Goal: Task Accomplishment & Management: Use online tool/utility

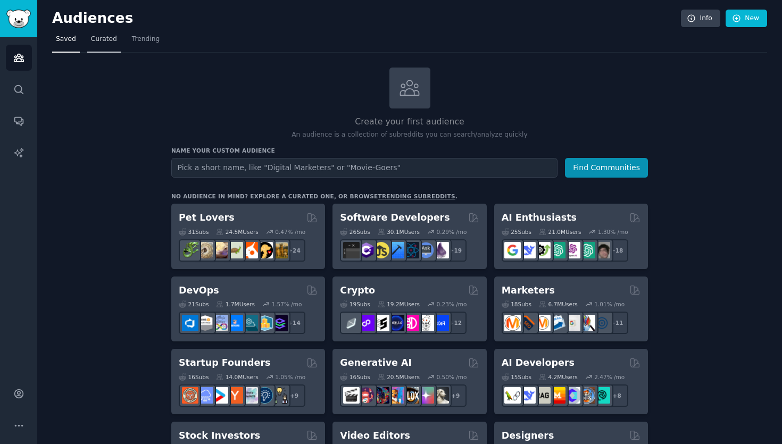
click at [106, 50] on link "Curated" at bounding box center [103, 42] width 33 height 22
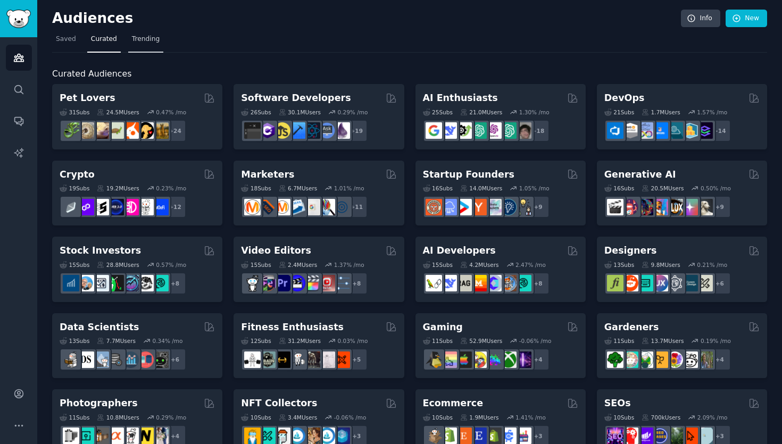
click at [139, 43] on span "Trending" at bounding box center [146, 40] width 28 height 10
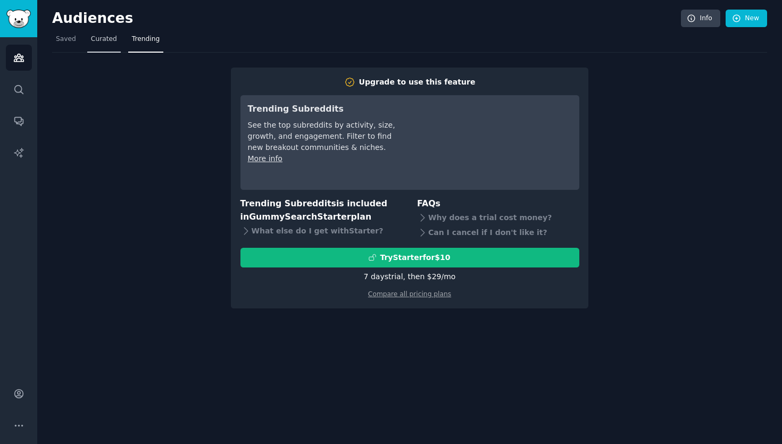
click at [105, 44] on span "Curated" at bounding box center [104, 40] width 26 height 10
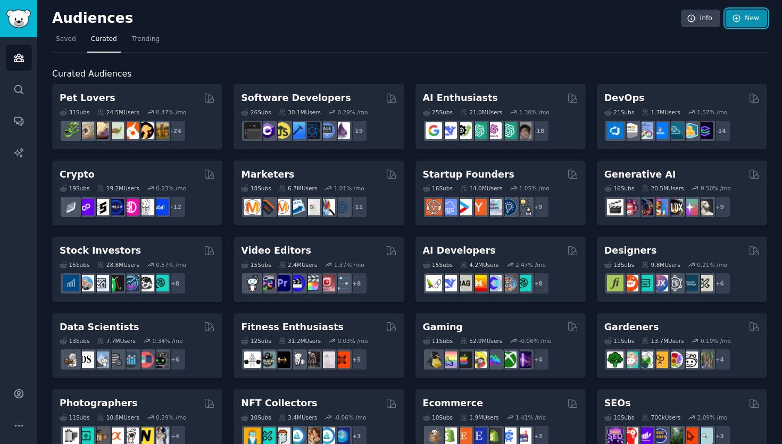
click at [734, 14] on icon at bounding box center [737, 19] width 10 height 10
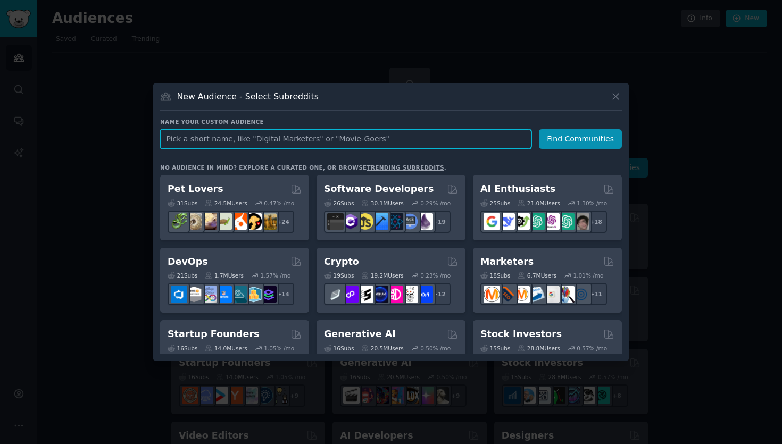
click at [398, 143] on input "text" at bounding box center [345, 139] width 371 height 20
type input "Gundeals"
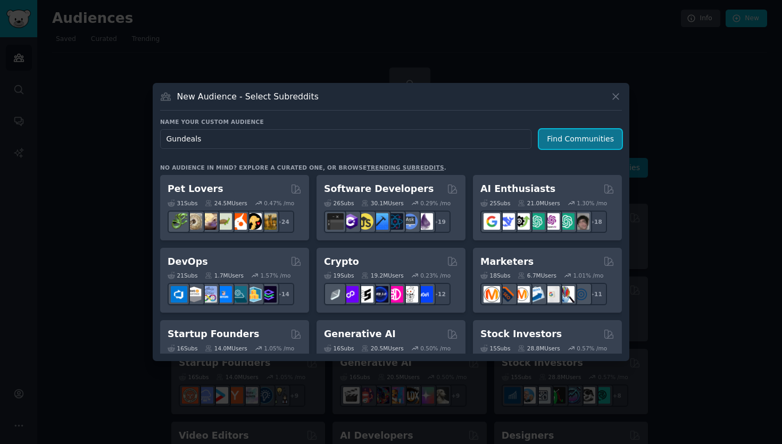
click at [585, 139] on button "Find Communities" at bounding box center [580, 139] width 83 height 20
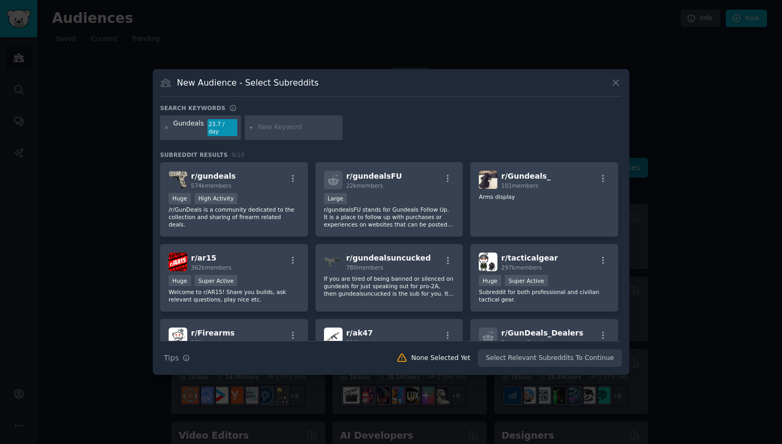
click at [348, 33] on div at bounding box center [391, 222] width 782 height 444
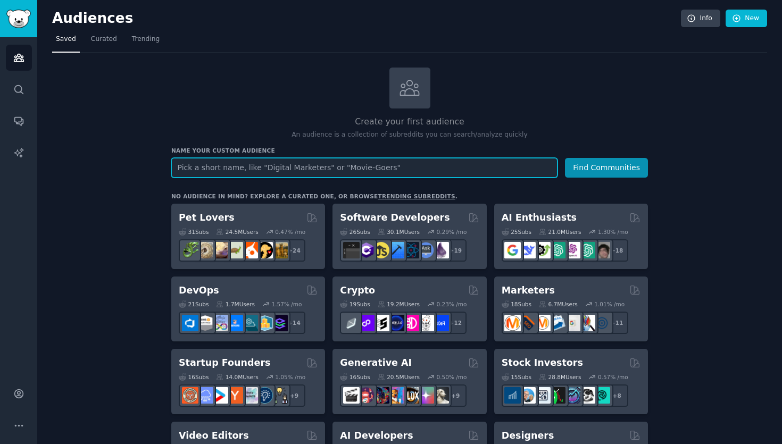
click at [409, 167] on input "text" at bounding box center [364, 168] width 386 height 20
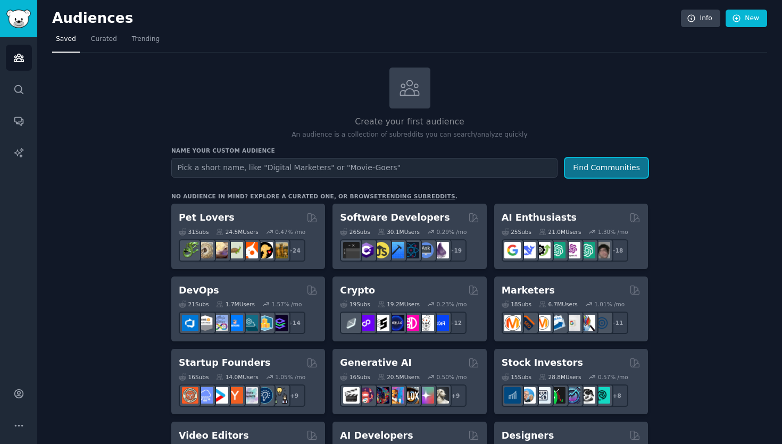
click at [585, 161] on button "Find Communities" at bounding box center [606, 168] width 83 height 20
click at [121, 40] on nav "Saved Curated Trending" at bounding box center [409, 42] width 715 height 22
click at [104, 40] on span "Curated" at bounding box center [104, 40] width 26 height 10
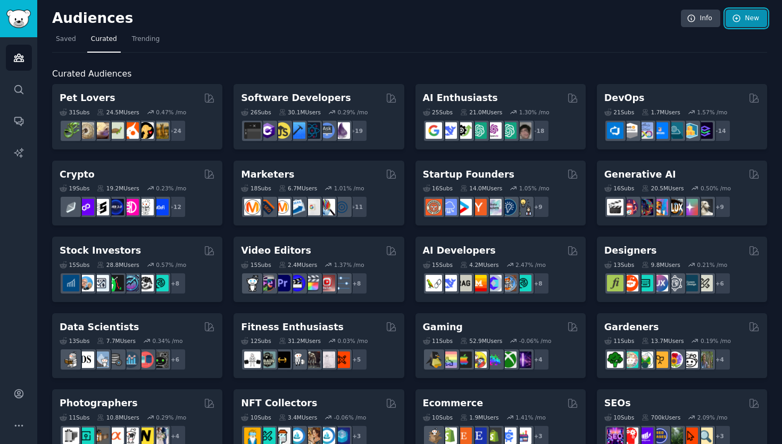
click at [740, 13] on link "New" at bounding box center [745, 19] width 41 height 18
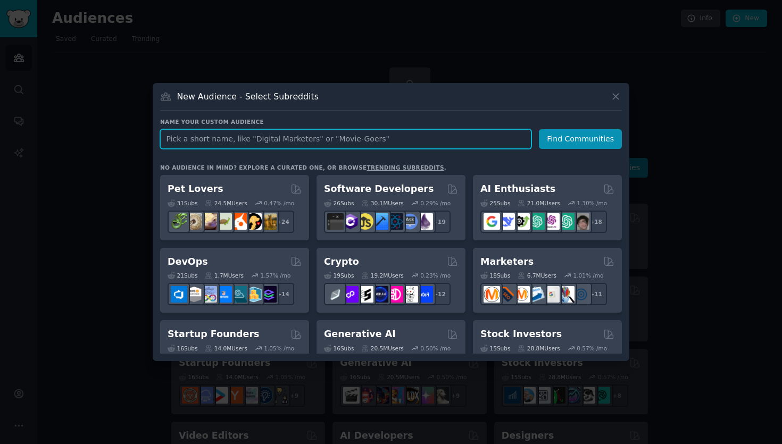
click at [431, 139] on input "text" at bounding box center [345, 139] width 371 height 20
type input "Gundeals"
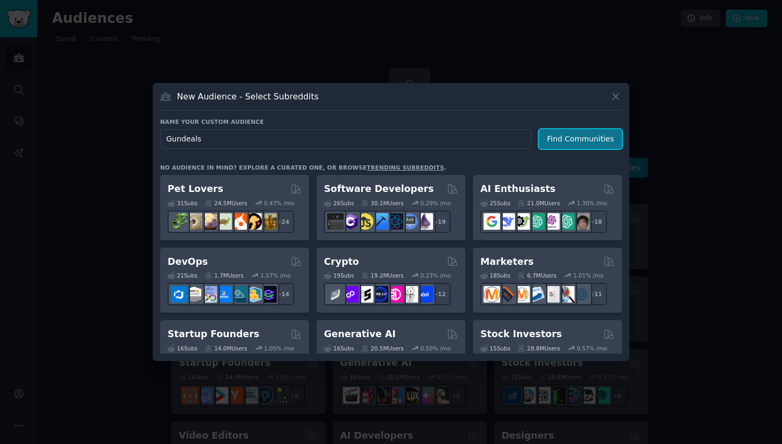
click at [553, 141] on button "Find Communities" at bounding box center [580, 139] width 83 height 20
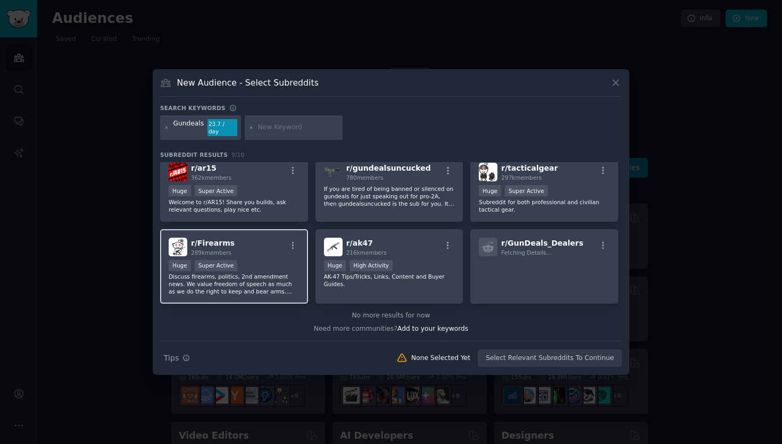
scroll to position [90, 0]
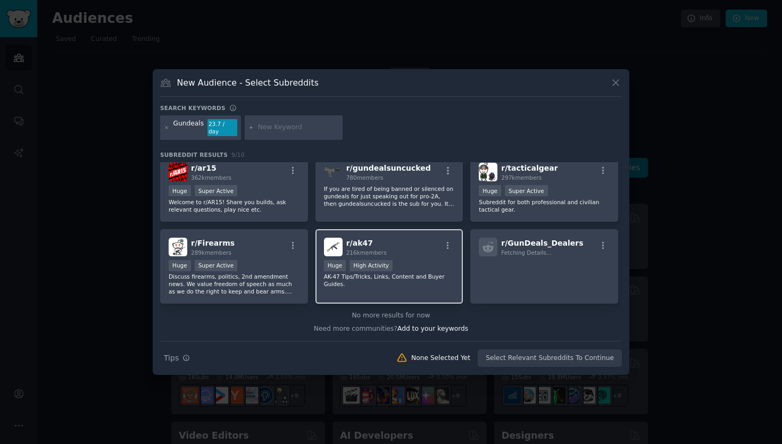
click at [356, 283] on p "AK-47 Tips/Tricks, Links, Content and Buyer Guides." at bounding box center [389, 280] width 131 height 15
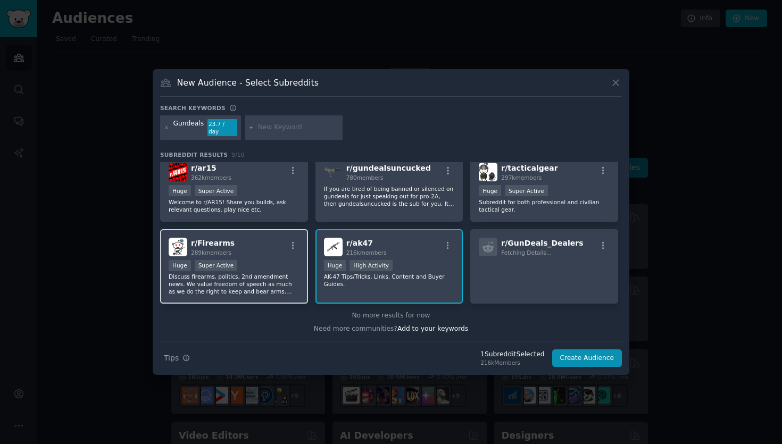
click at [277, 282] on p "Discuss firearms, politics, 2nd amendment news. We value freedom of speech as m…" at bounding box center [234, 284] width 131 height 22
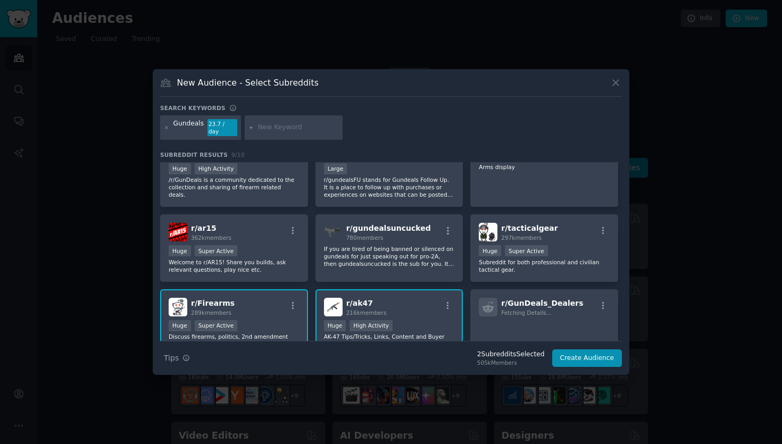
scroll to position [29, 0]
click at [562, 233] on div "r/ tacticalgear 297k members" at bounding box center [544, 232] width 131 height 19
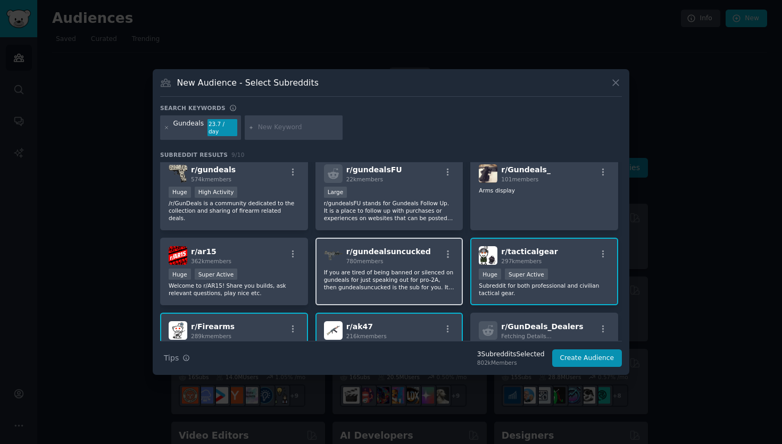
scroll to position [0, 0]
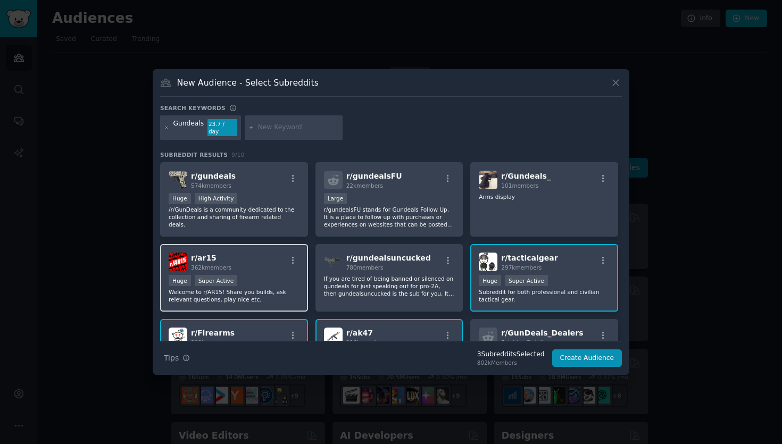
click at [262, 265] on div "r/ ar15 362k members" at bounding box center [234, 262] width 131 height 19
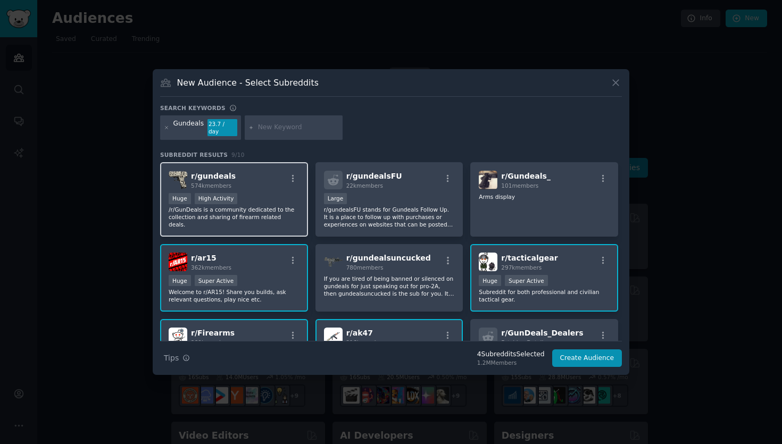
click at [276, 206] on p "/r/GunDeals is a community dedicated to the collection and sharing of firearm r…" at bounding box center [234, 217] width 131 height 22
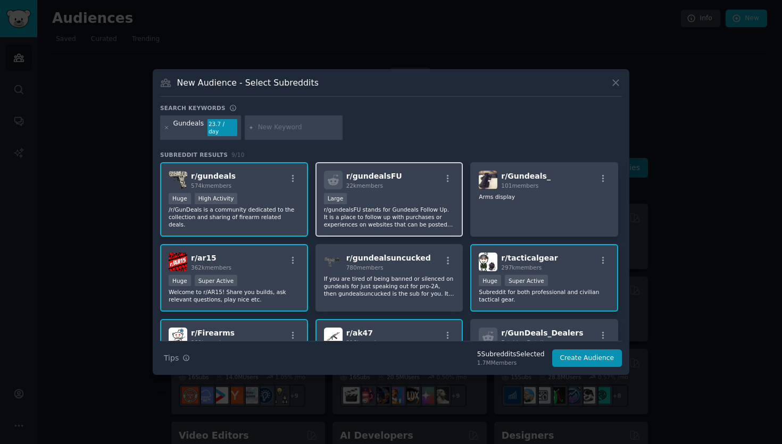
click at [389, 197] on div "Large" at bounding box center [389, 199] width 131 height 13
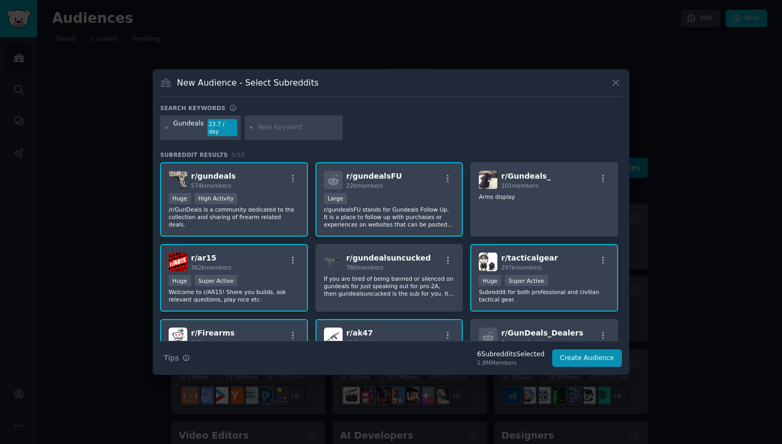
click at [305, 130] on input "text" at bounding box center [298, 128] width 81 height 10
type input "gunaccessories"
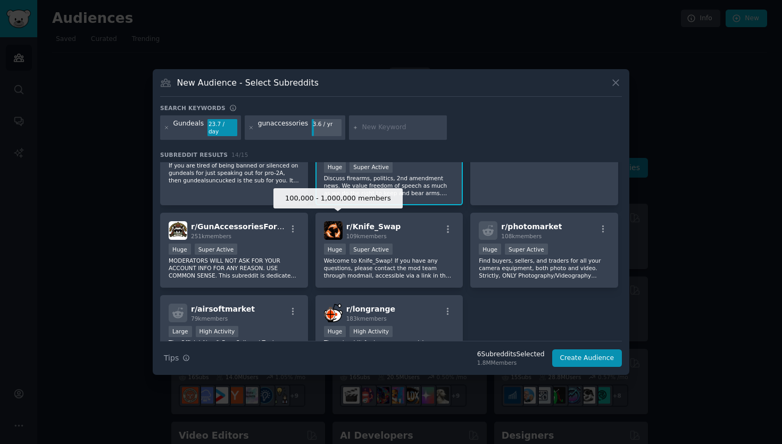
scroll to position [189, 0]
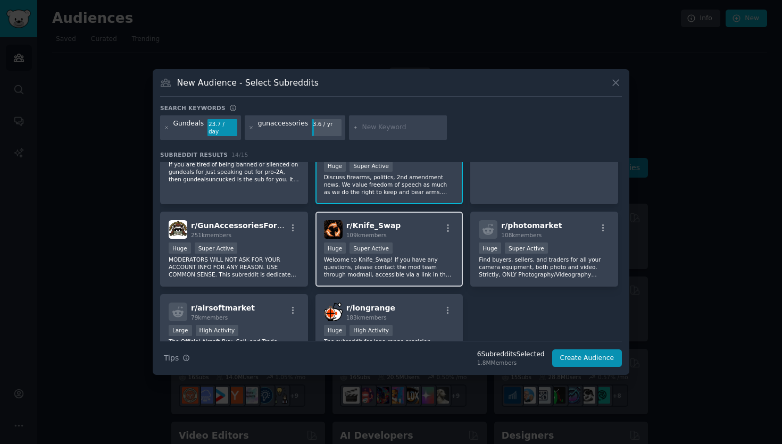
click at [407, 265] on p "Welcome to Knife_Swap! If you have any questions, please contact the mod team t…" at bounding box center [389, 267] width 131 height 22
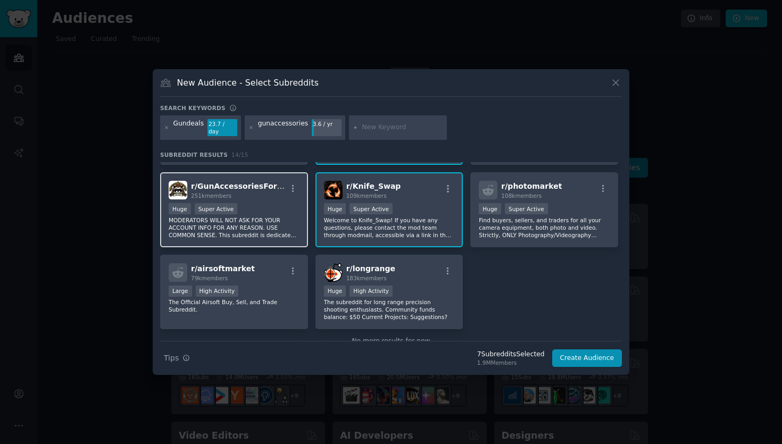
scroll to position [236, 0]
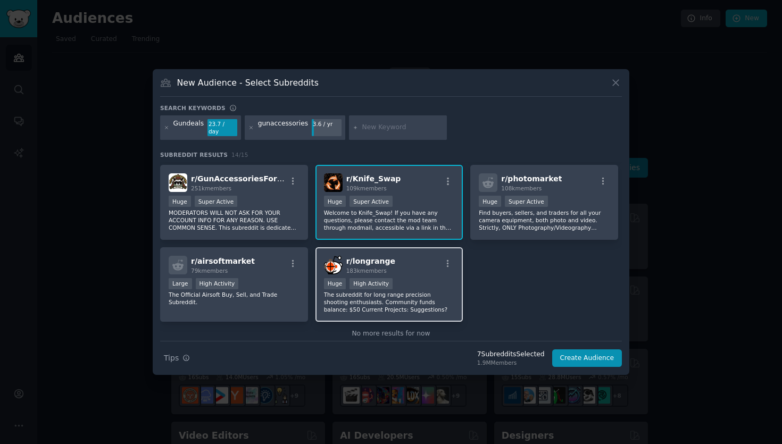
click at [417, 291] on p "The subreddit for long range precision shooting enthusiasts. Community funds ba…" at bounding box center [389, 302] width 131 height 22
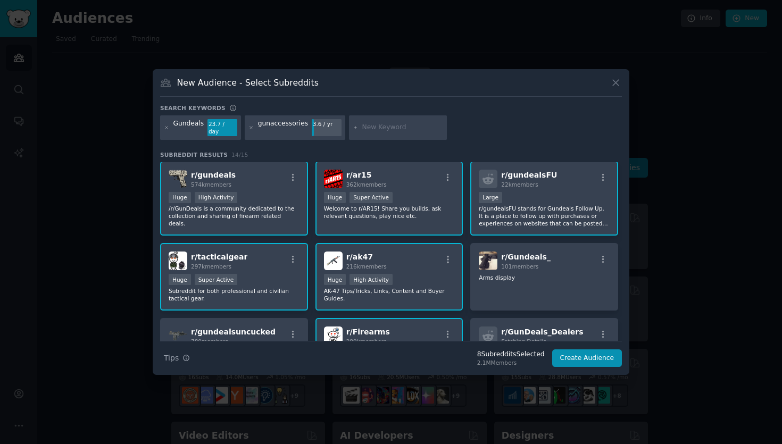
scroll to position [0, 0]
click at [391, 127] on input "text" at bounding box center [402, 128] width 81 height 10
type input "firearm"
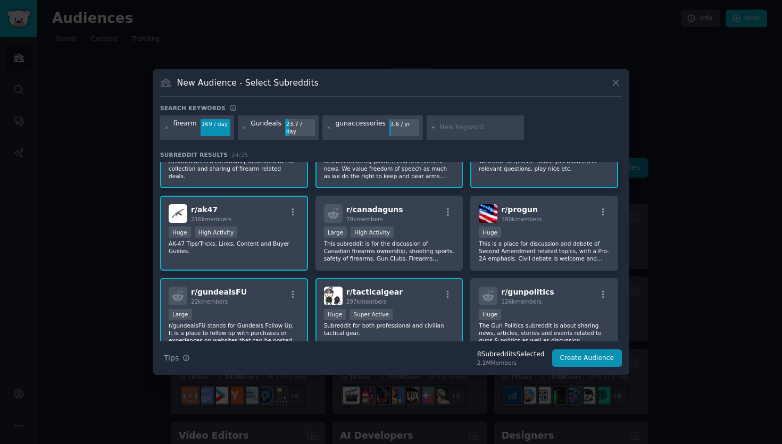
scroll to position [50, 0]
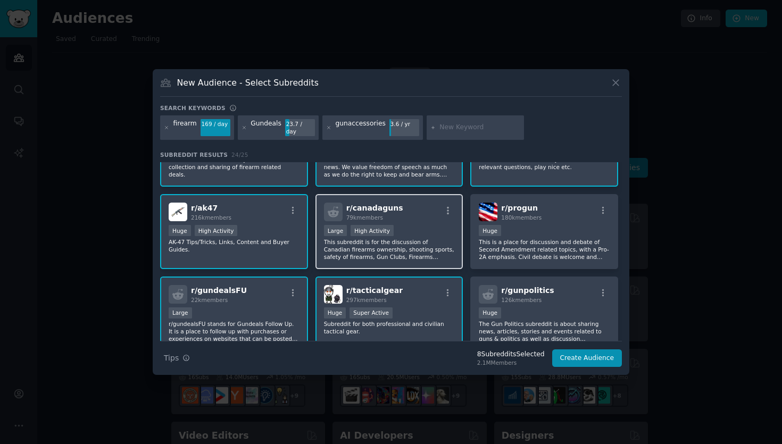
click at [392, 248] on p "This subreddit is for the discussion of Canadian firearms ownership, shooting s…" at bounding box center [389, 249] width 131 height 22
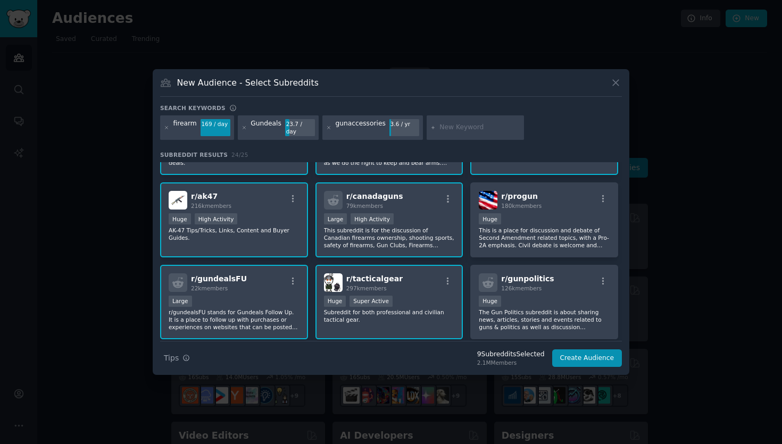
scroll to position [63, 0]
click at [502, 236] on p "This is a place for discussion and debate of Second Amendment related topics, w…" at bounding box center [544, 236] width 131 height 22
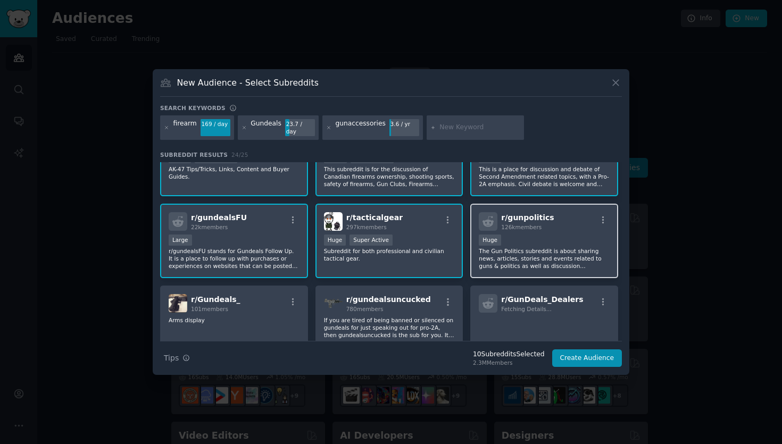
scroll to position [133, 0]
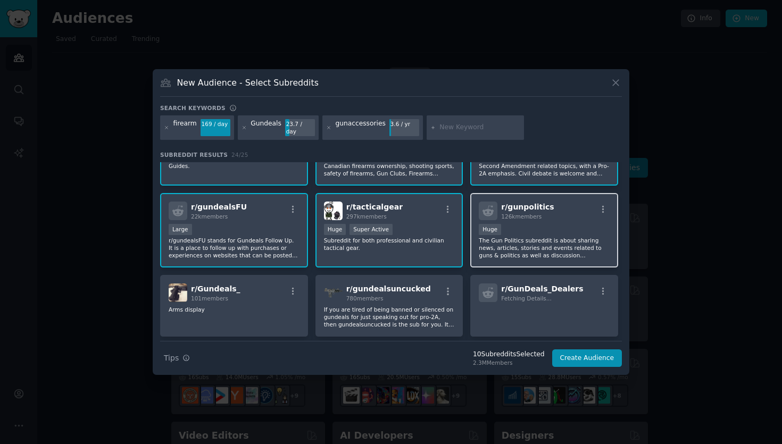
click at [530, 240] on p "The Gun Politics subreddit is about sharing news, articles, stories and events …" at bounding box center [544, 248] width 131 height 22
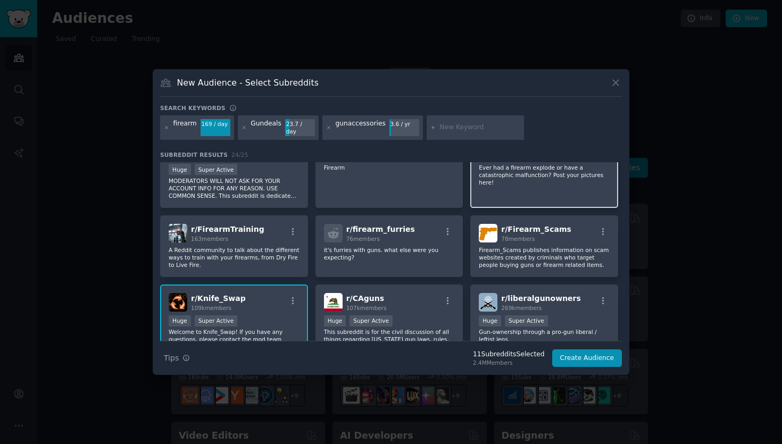
scroll to position [337, 0]
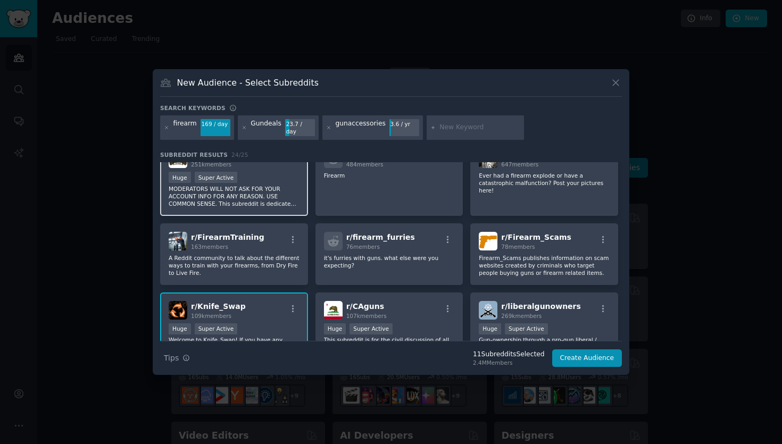
click at [284, 193] on p "MODERATORS WILL NOT ASK FOR YOUR ACCOUNT INFO FOR ANY REASON. USE COMMON SENSE.…" at bounding box center [234, 196] width 131 height 22
click at [407, 312] on div "r/ CAguns 107k members" at bounding box center [389, 310] width 131 height 19
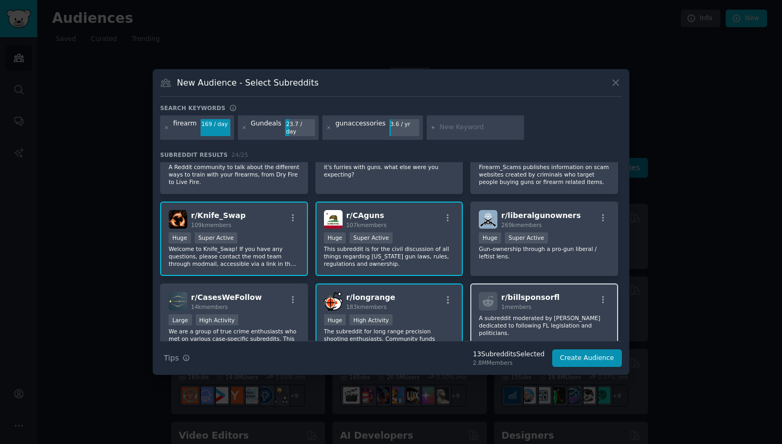
scroll to position [454, 0]
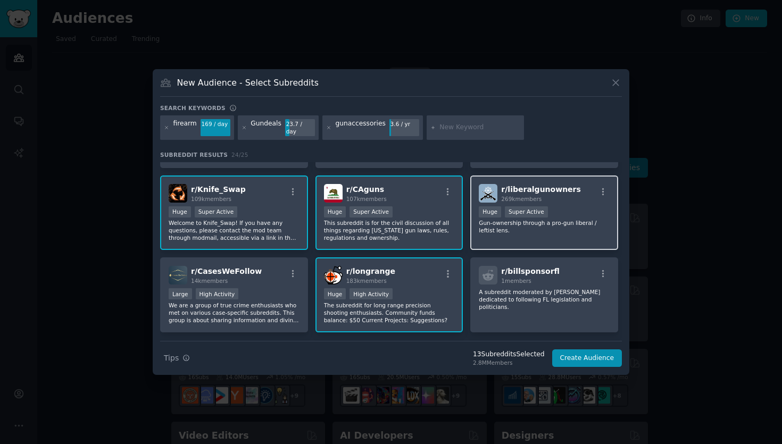
click at [515, 225] on p "Gun-ownership through a pro-gun liberal / leftist lens." at bounding box center [544, 226] width 131 height 15
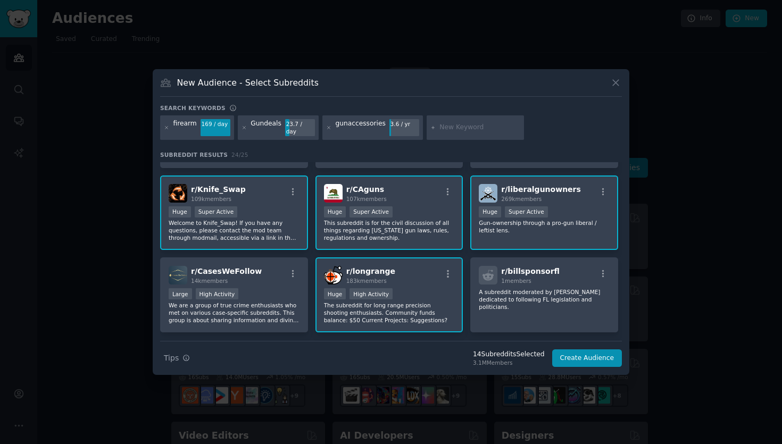
scroll to position [482, 0]
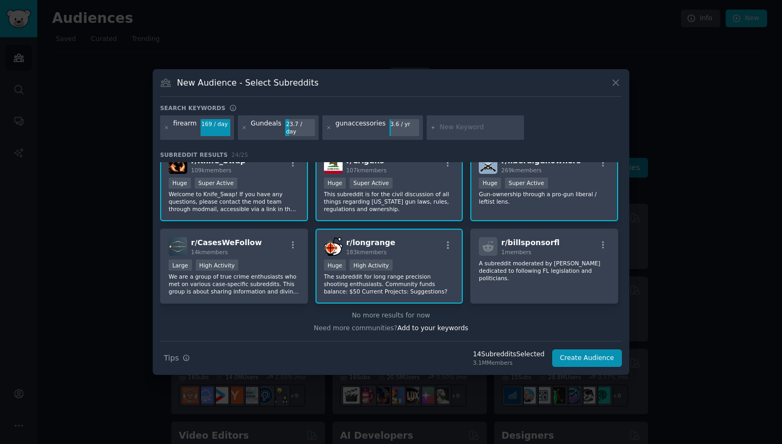
click at [450, 126] on input "text" at bounding box center [479, 128] width 81 height 10
click at [443, 127] on input "text" at bounding box center [479, 128] width 81 height 10
click at [326, 128] on icon at bounding box center [329, 128] width 6 height 6
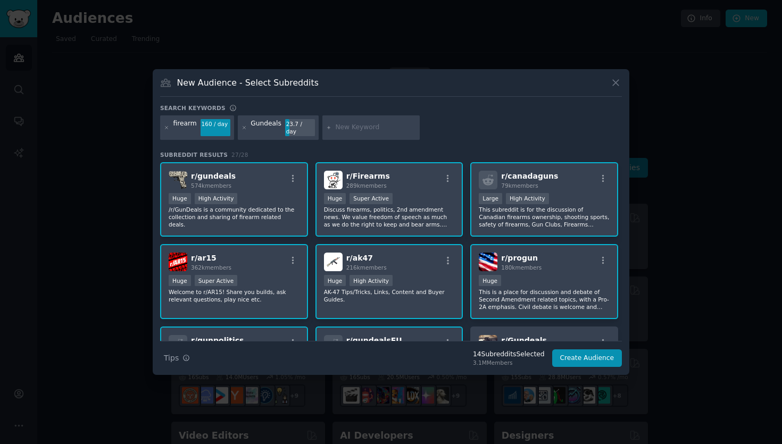
click at [376, 130] on input "text" at bounding box center [375, 128] width 81 height 10
type input "handgun"
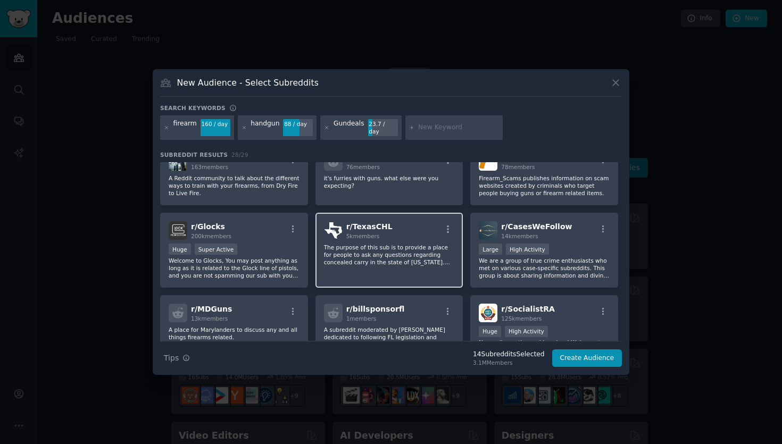
scroll to position [494, 0]
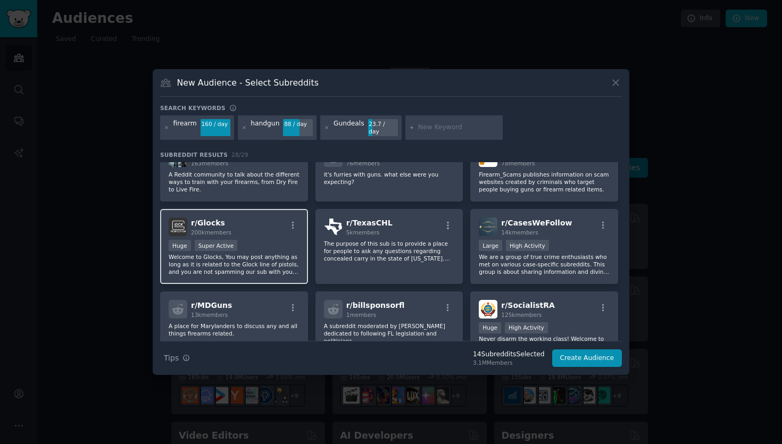
click at [278, 265] on p "Welcome to Glocks, You may post anything as long as it is related to the Glock …" at bounding box center [234, 264] width 131 height 22
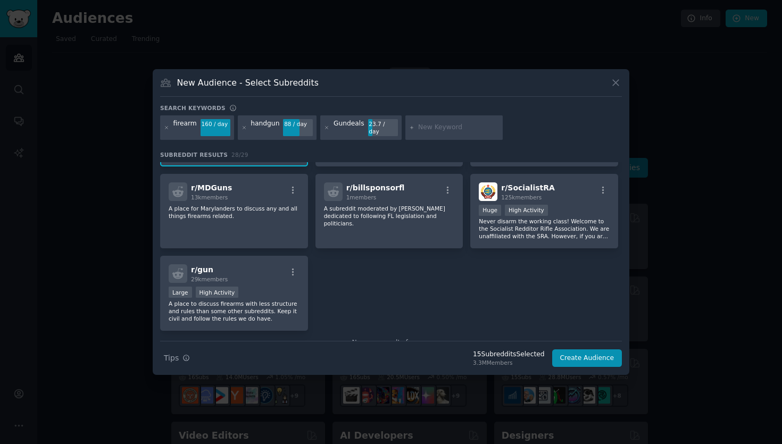
scroll to position [617, 0]
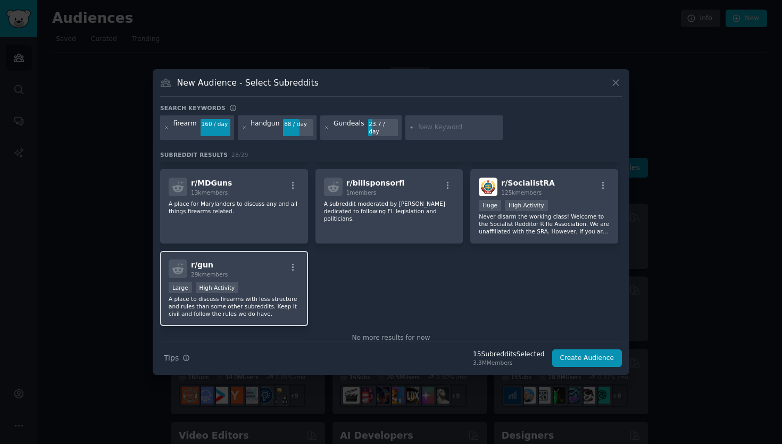
click at [286, 284] on div "Large High Activity" at bounding box center [234, 288] width 131 height 13
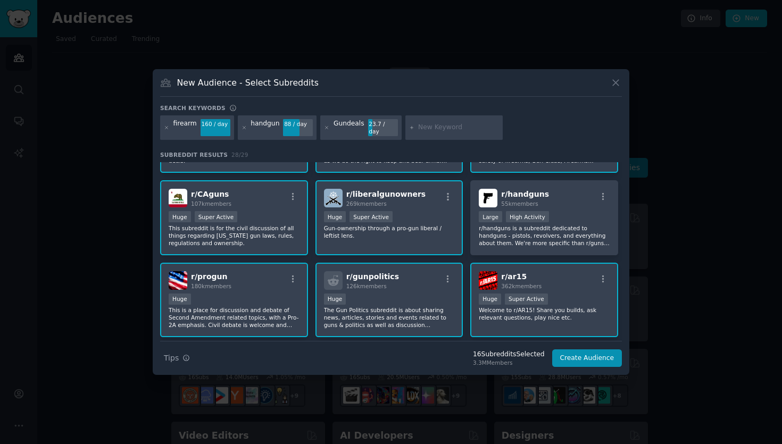
scroll to position [68, 0]
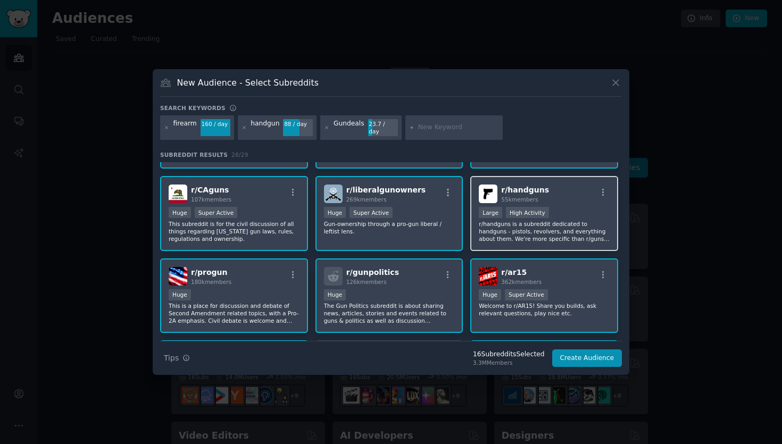
click at [530, 226] on p "r/handguns is a subreddit dedicated to handguns - pistols, revolvers, and every…" at bounding box center [544, 231] width 131 height 22
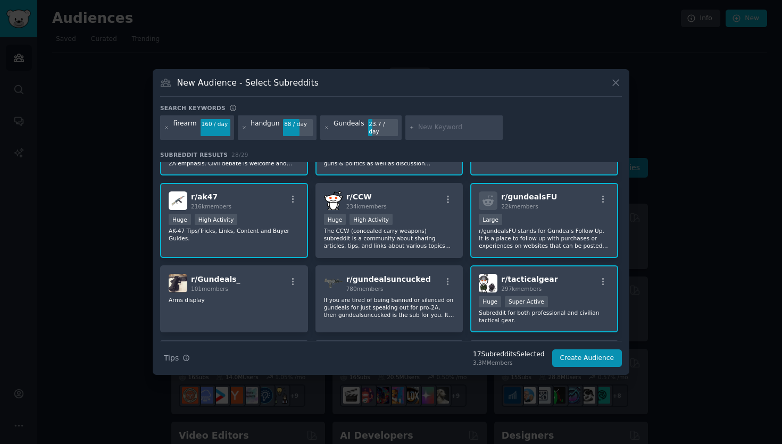
scroll to position [232, 0]
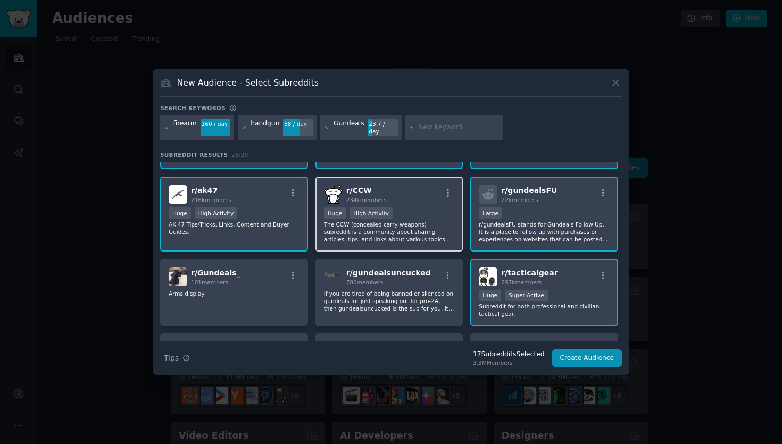
click at [414, 233] on p "The CCW (concealed carry weapons) subreddit is a community about sharing articl…" at bounding box center [389, 232] width 131 height 22
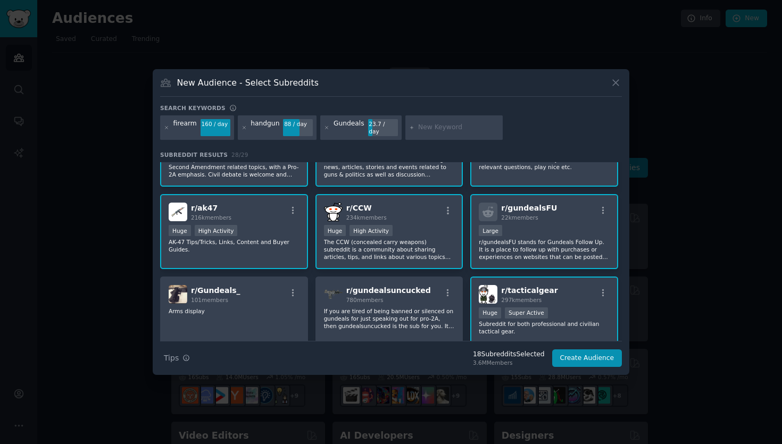
scroll to position [211, 0]
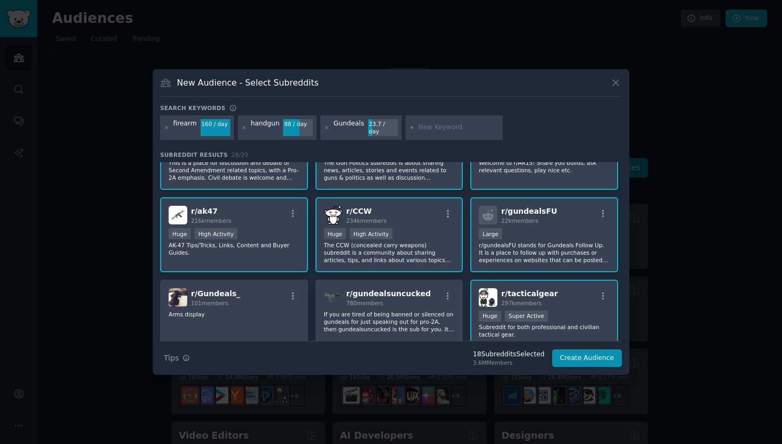
click at [444, 129] on input "text" at bounding box center [458, 128] width 81 height 10
click at [442, 127] on input "text" at bounding box center [458, 128] width 81 height 10
paste input "forgottenweapons"
type input "forgottenweapons"
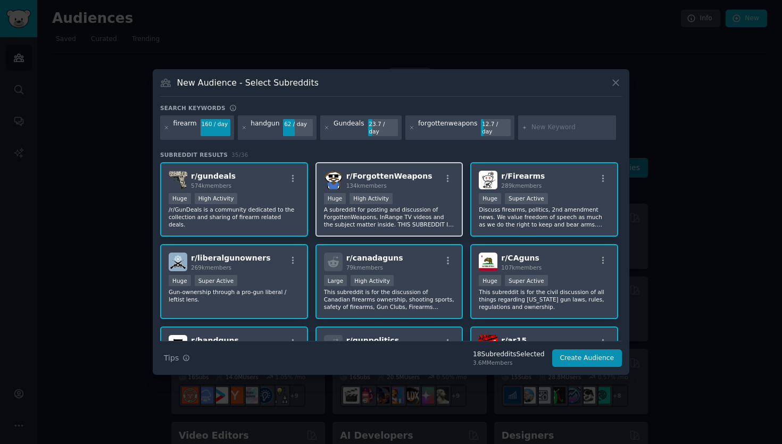
click at [414, 214] on p "A subreddit for posting and discussion of ForgottenWeapons, InRange TV videos a…" at bounding box center [389, 217] width 131 height 22
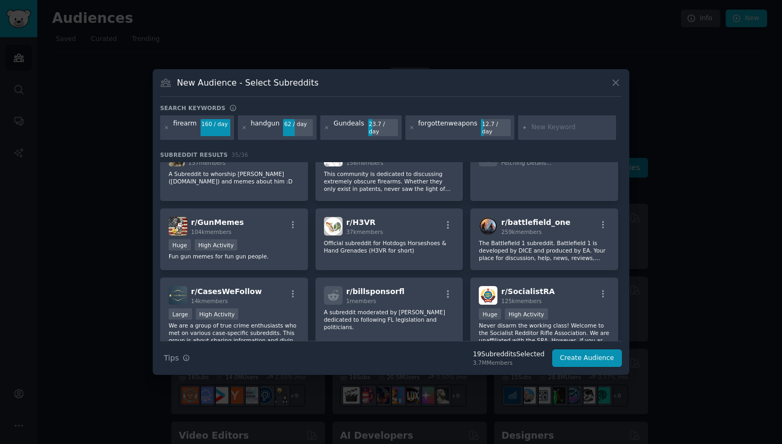
scroll to position [661, 0]
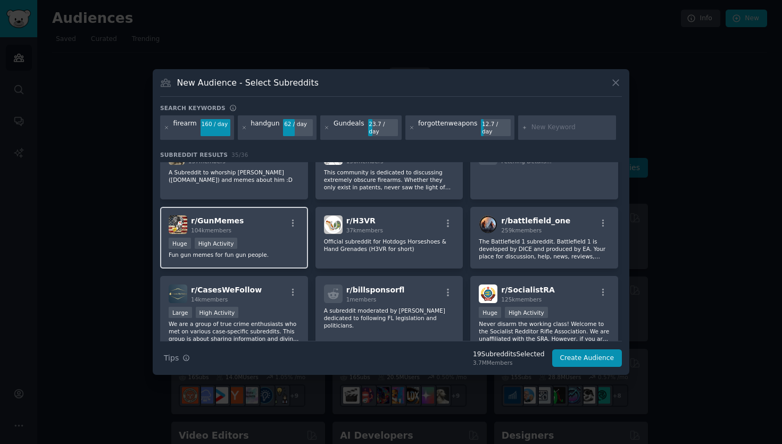
click at [275, 244] on div "Huge High Activity" at bounding box center [234, 244] width 131 height 13
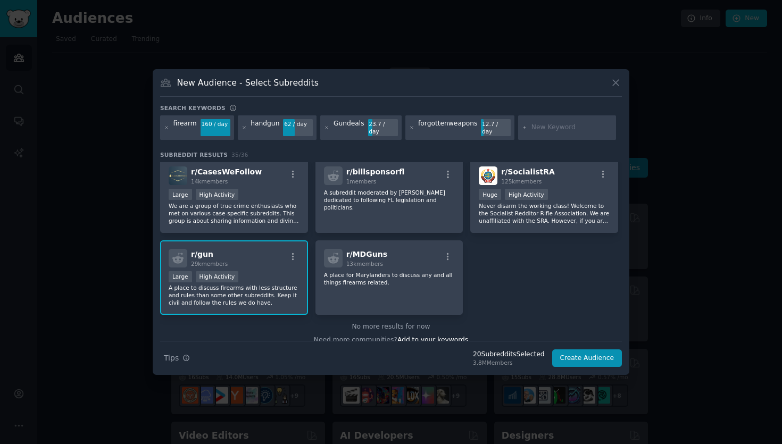
scroll to position [784, 0]
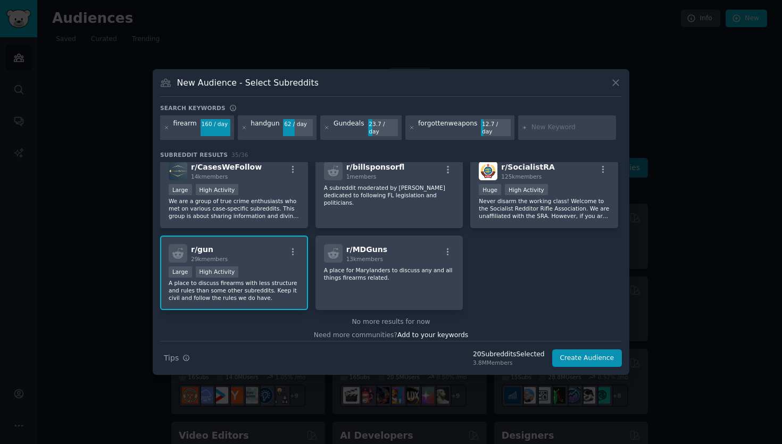
click at [531, 130] on input "text" at bounding box center [571, 128] width 81 height 10
type input "[US_STATE] guns"
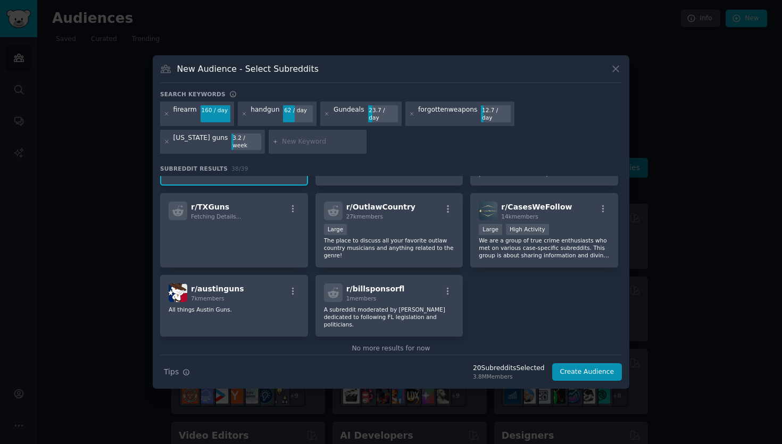
scroll to position [829, 0]
click at [579, 367] on button "Create Audience" at bounding box center [587, 372] width 70 height 18
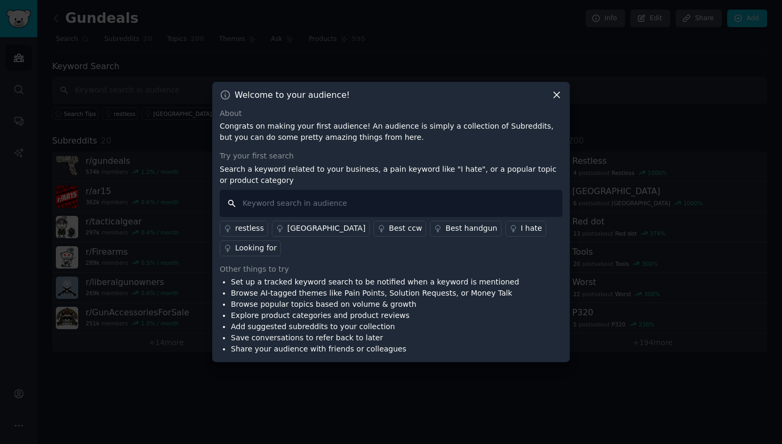
click at [405, 202] on input "text" at bounding box center [391, 203] width 342 height 27
click at [366, 203] on input "gun" at bounding box center [391, 203] width 342 height 27
paste input "GunAccessoriesForSale"
type input "GunAccessoriesForSale"
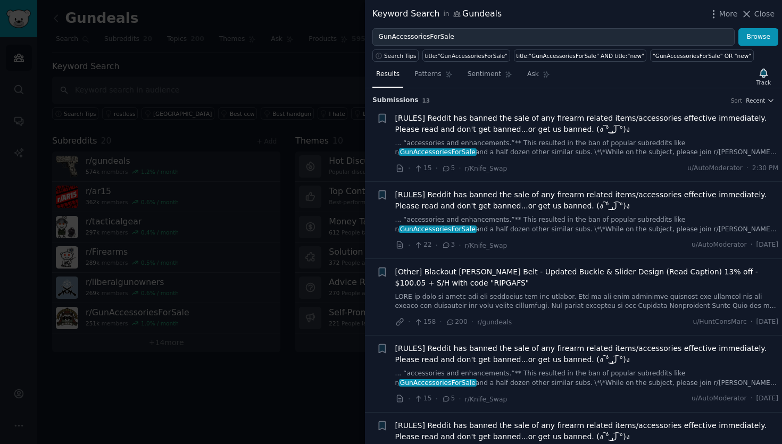
click at [632, 122] on span "[RULES] Reddit has banned the sale of any firearm related items/accessories eff…" at bounding box center [586, 124] width 383 height 22
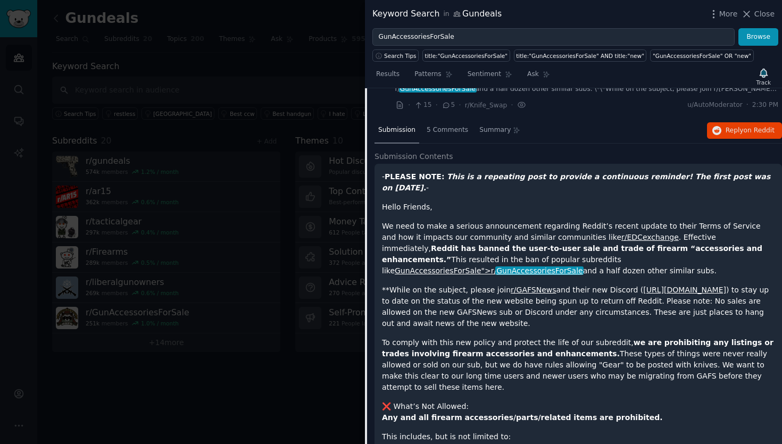
scroll to position [45, 0]
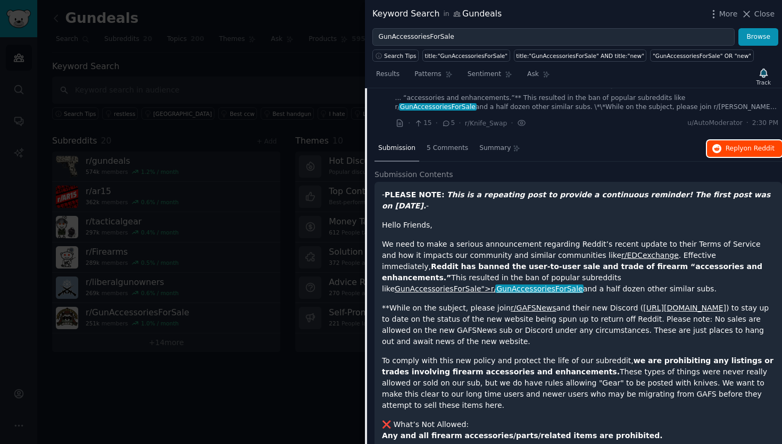
click at [716, 149] on icon "button" at bounding box center [717, 149] width 10 height 10
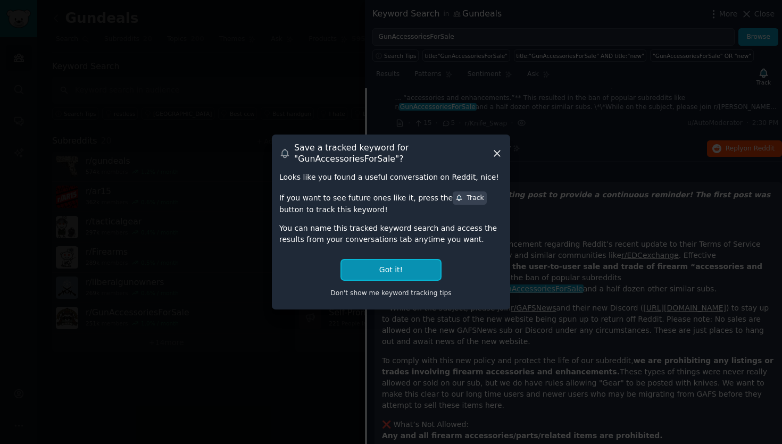
drag, startPoint x: 366, startPoint y: 269, endPoint x: 446, endPoint y: 201, distance: 104.1
click at [446, 201] on div "Looks like you found a useful conversation on Reddit, nice! If you want to see …" at bounding box center [390, 237] width 223 height 130
click at [383, 260] on button "Got it!" at bounding box center [390, 270] width 99 height 20
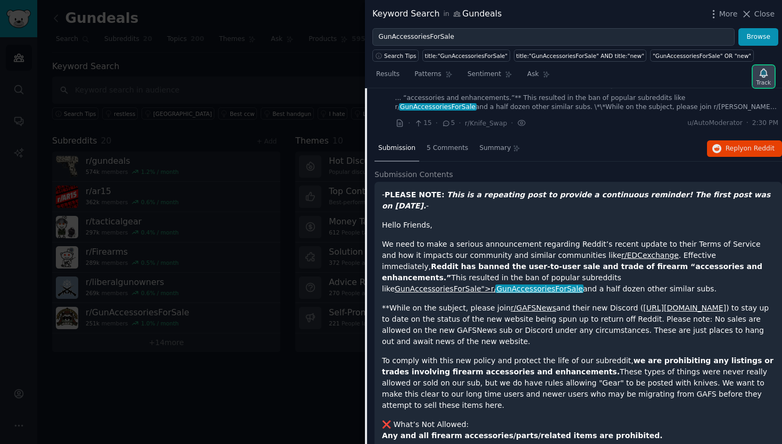
click at [767, 72] on icon "button" at bounding box center [763, 73] width 11 height 11
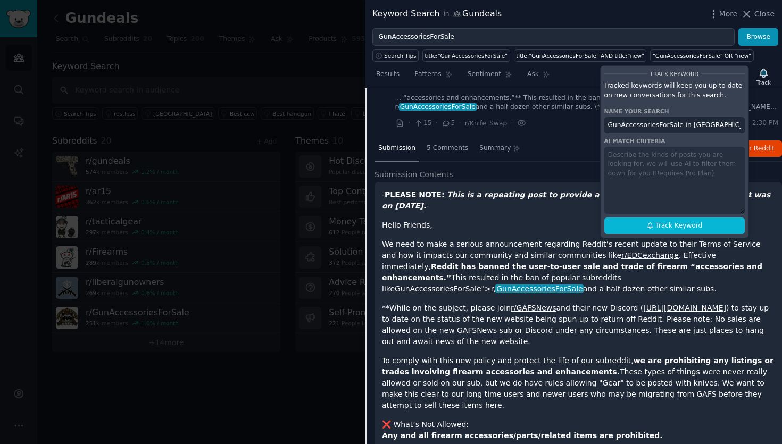
drag, startPoint x: 725, startPoint y: 124, endPoint x: 681, endPoint y: 124, distance: 44.1
click at [681, 124] on input "GunAccessoriesForSale in [GEOGRAPHIC_DATA]" at bounding box center [674, 125] width 140 height 17
click at [656, 222] on span "Track Keyword" at bounding box center [678, 226] width 47 height 10
type input "GunAccessoriesForSale"
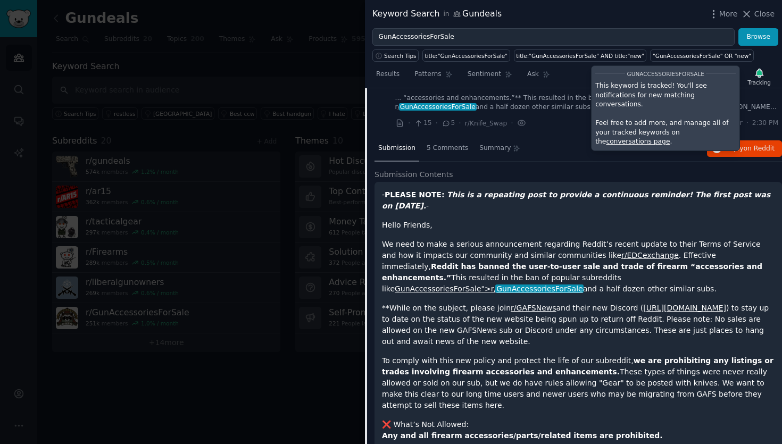
click at [653, 148] on div "Submission 5 Comments Summary Reply on Reddit" at bounding box center [577, 149] width 407 height 26
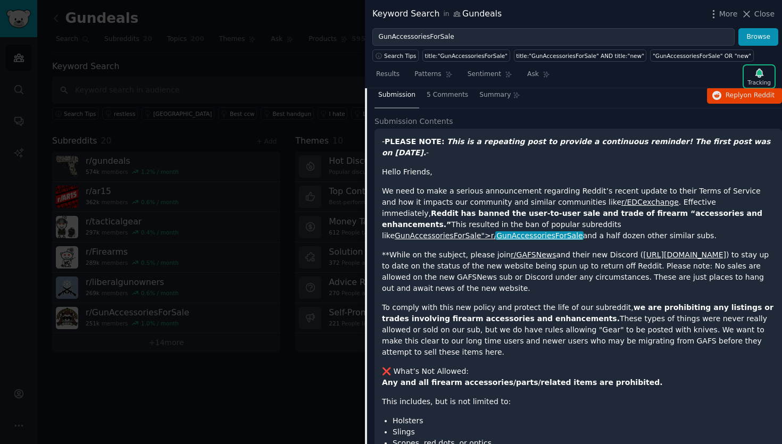
scroll to position [0, 0]
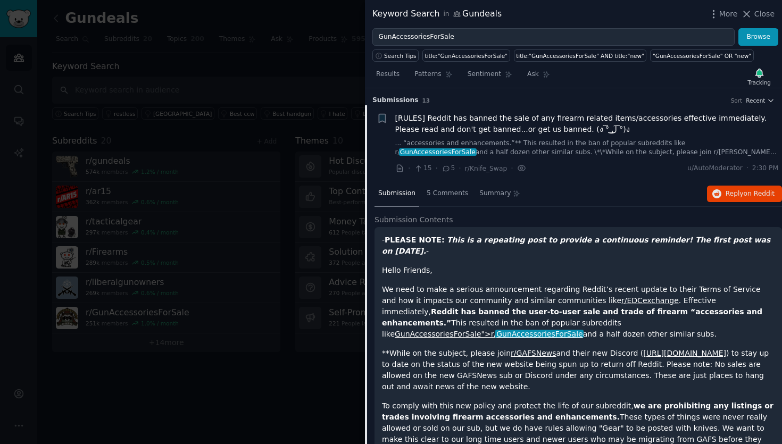
click at [406, 195] on span "Submission" at bounding box center [396, 194] width 37 height 10
click at [746, 15] on icon at bounding box center [746, 14] width 11 height 11
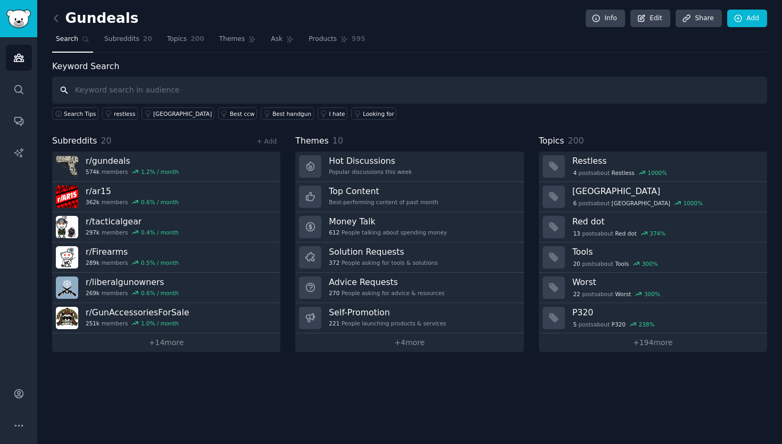
click at [275, 93] on input "text" at bounding box center [409, 90] width 715 height 27
paste input "[URL][DOMAIN_NAME]"
paste input "GunAccessoriesForSale"
type input "GunAccessoriesForSale"
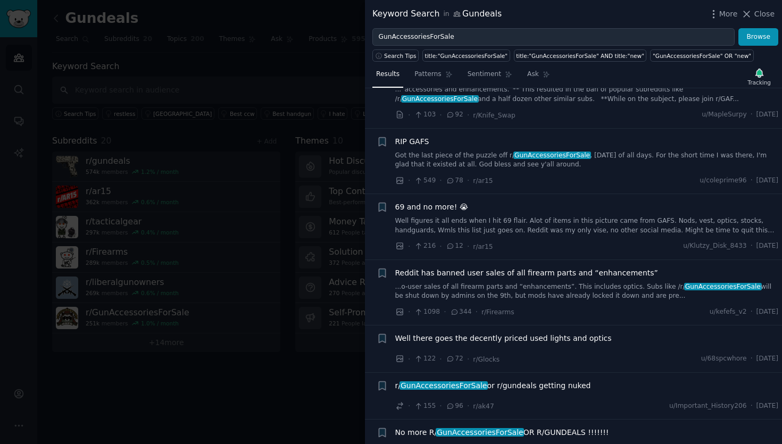
scroll to position [516, 0]
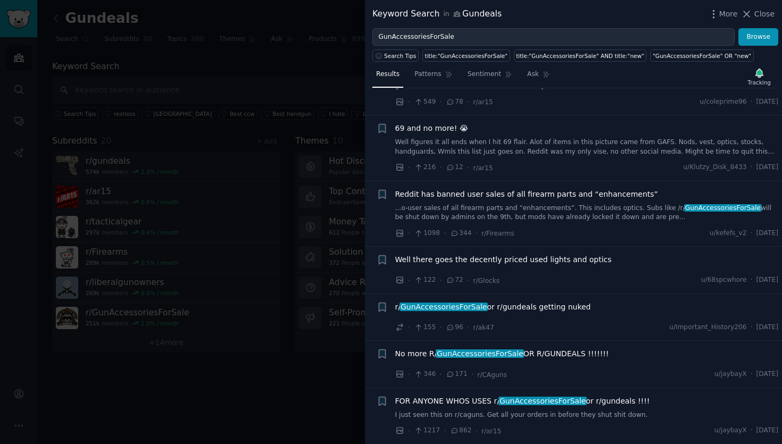
click at [525, 306] on span "r/ GunAccessoriesForSale or r/gundeals getting nuked" at bounding box center [493, 306] width 196 height 11
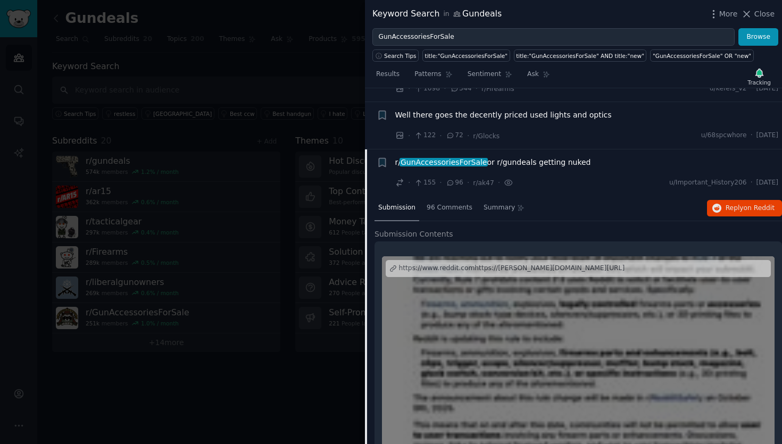
scroll to position [647, 0]
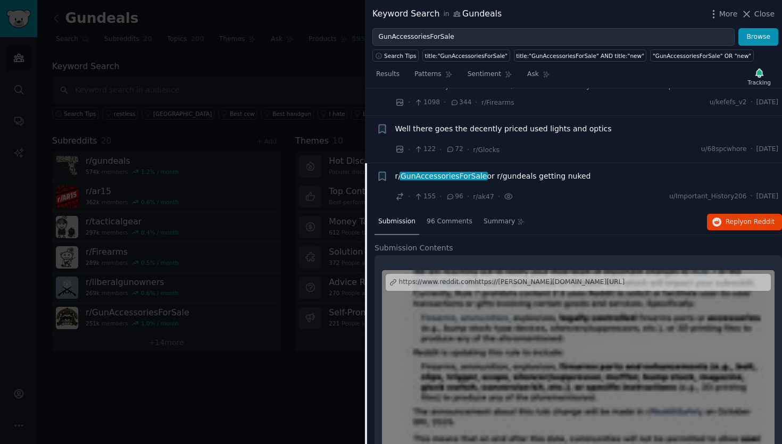
click at [522, 178] on span "r/ GunAccessoriesForSale or r/gundeals getting nuked" at bounding box center [493, 176] width 196 height 11
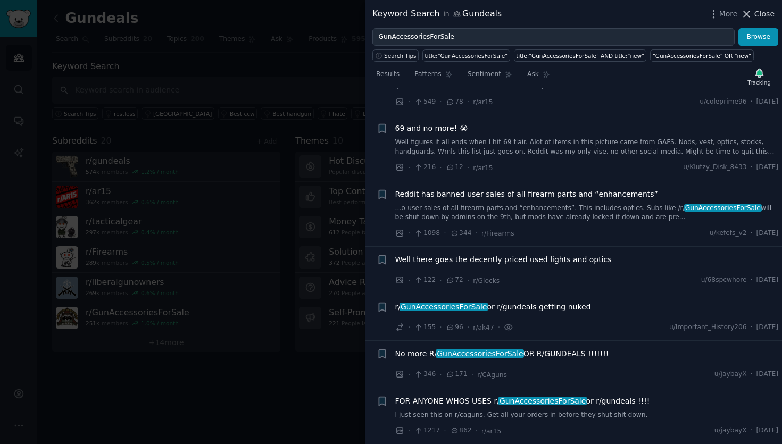
click at [748, 13] on icon at bounding box center [747, 14] width 6 height 6
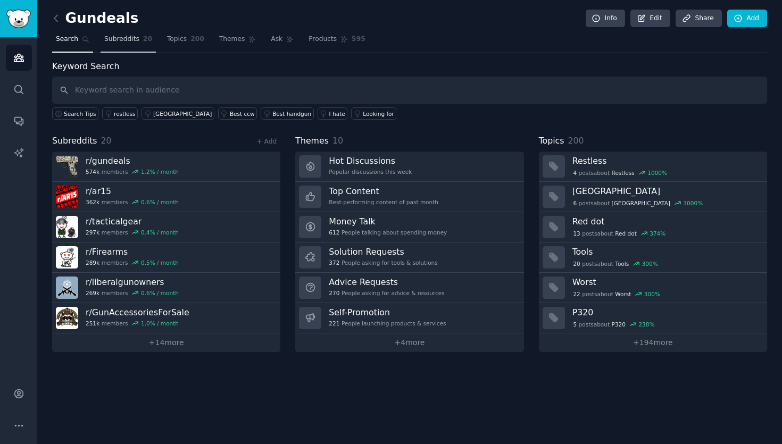
click at [137, 37] on span "Subreddits" at bounding box center [121, 40] width 35 height 10
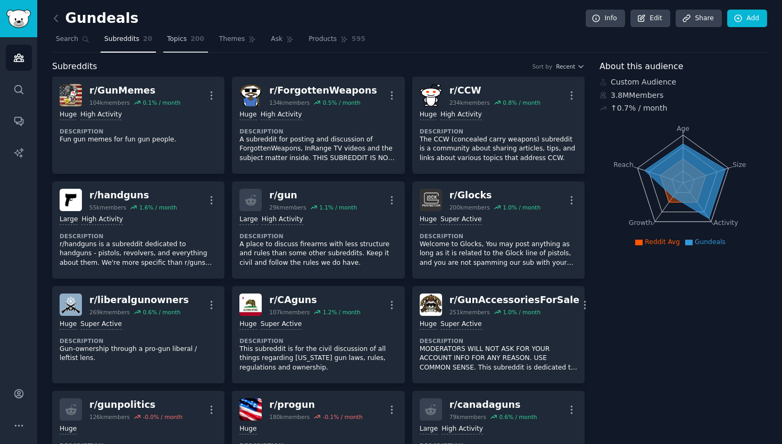
click at [172, 39] on span "Topics" at bounding box center [177, 40] width 20 height 10
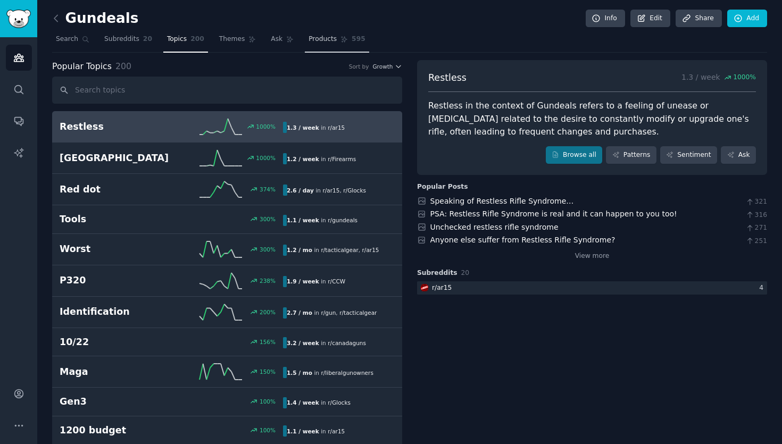
click at [323, 39] on span "Products" at bounding box center [322, 40] width 28 height 10
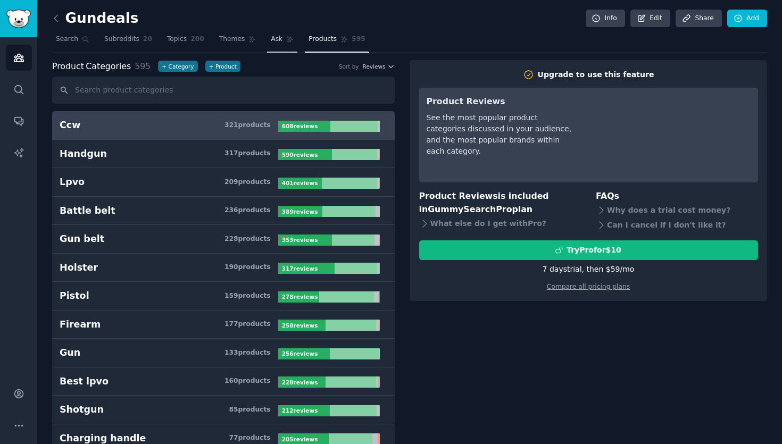
click at [280, 38] on link "Ask" at bounding box center [282, 42] width 30 height 22
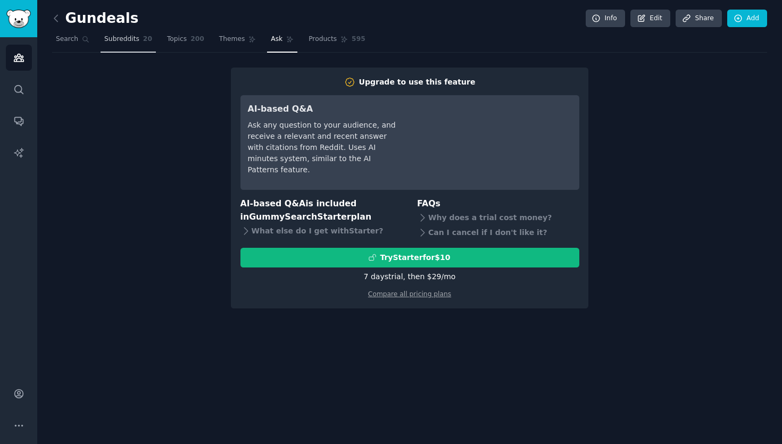
click at [105, 35] on span "Subreddits" at bounding box center [121, 40] width 35 height 10
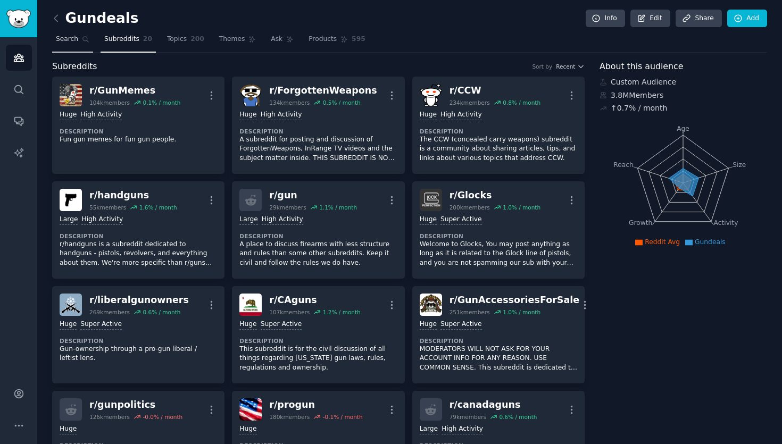
click at [74, 39] on span "Search" at bounding box center [67, 40] width 22 height 10
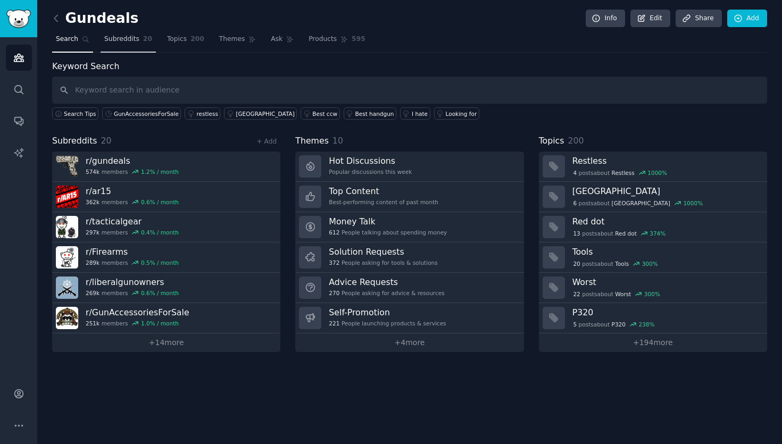
click at [116, 40] on span "Subreddits" at bounding box center [121, 40] width 35 height 10
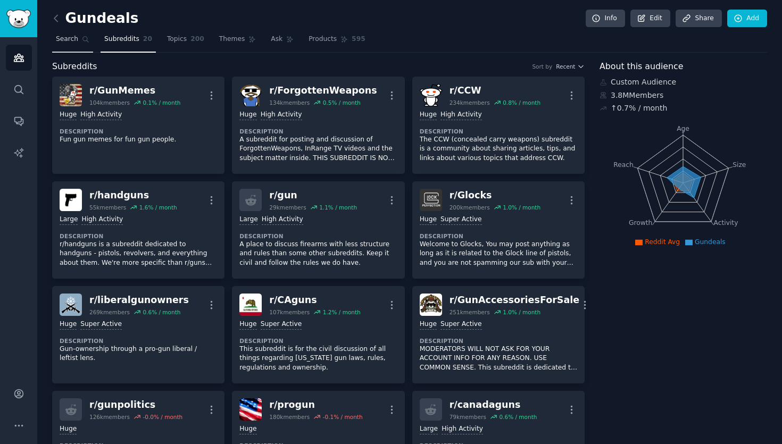
click at [74, 41] on span "Search" at bounding box center [67, 40] width 22 height 10
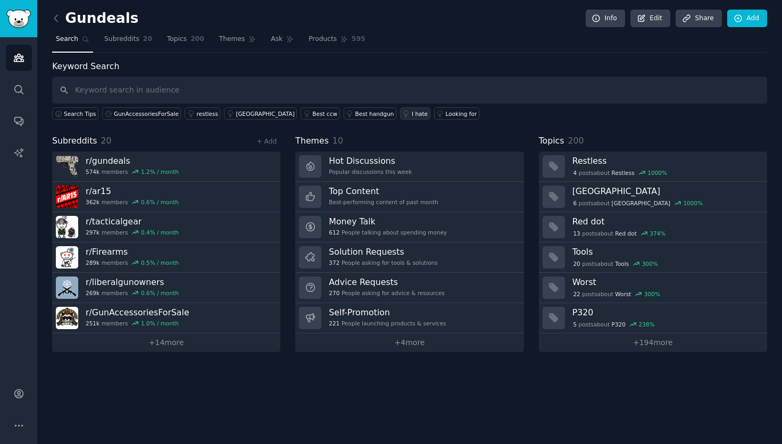
click at [412, 112] on div "I hate" at bounding box center [420, 113] width 16 height 7
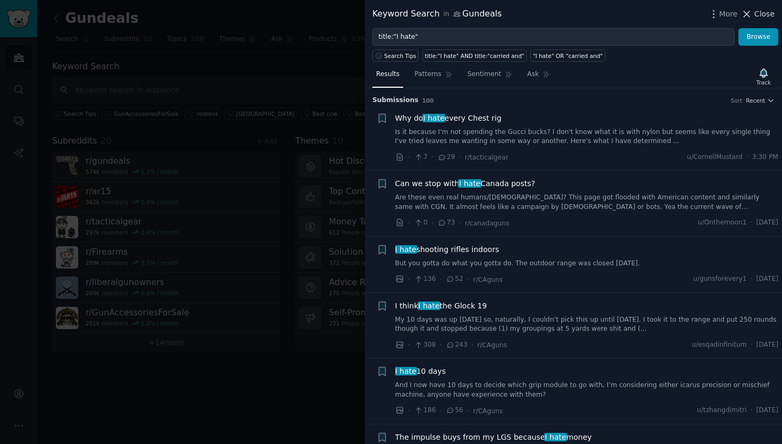
click at [769, 15] on span "Close" at bounding box center [764, 14] width 20 height 11
